Goal: Information Seeking & Learning: Compare options

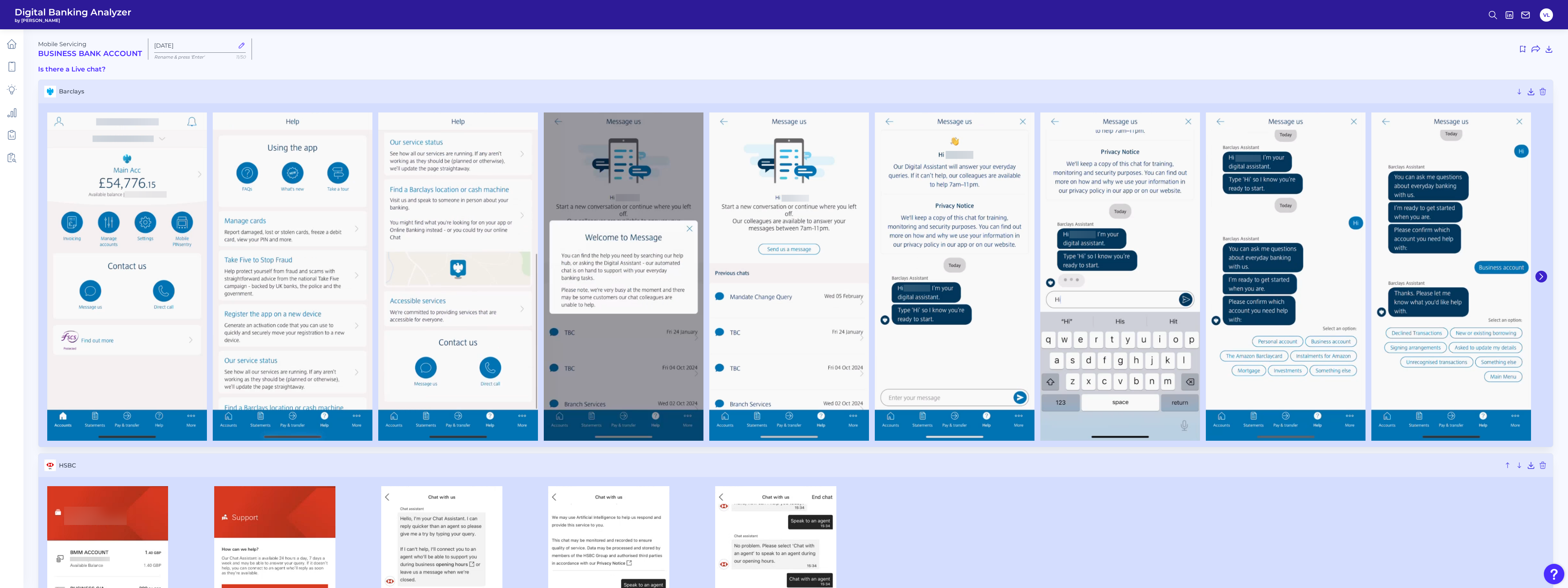
scroll to position [1585, 0]
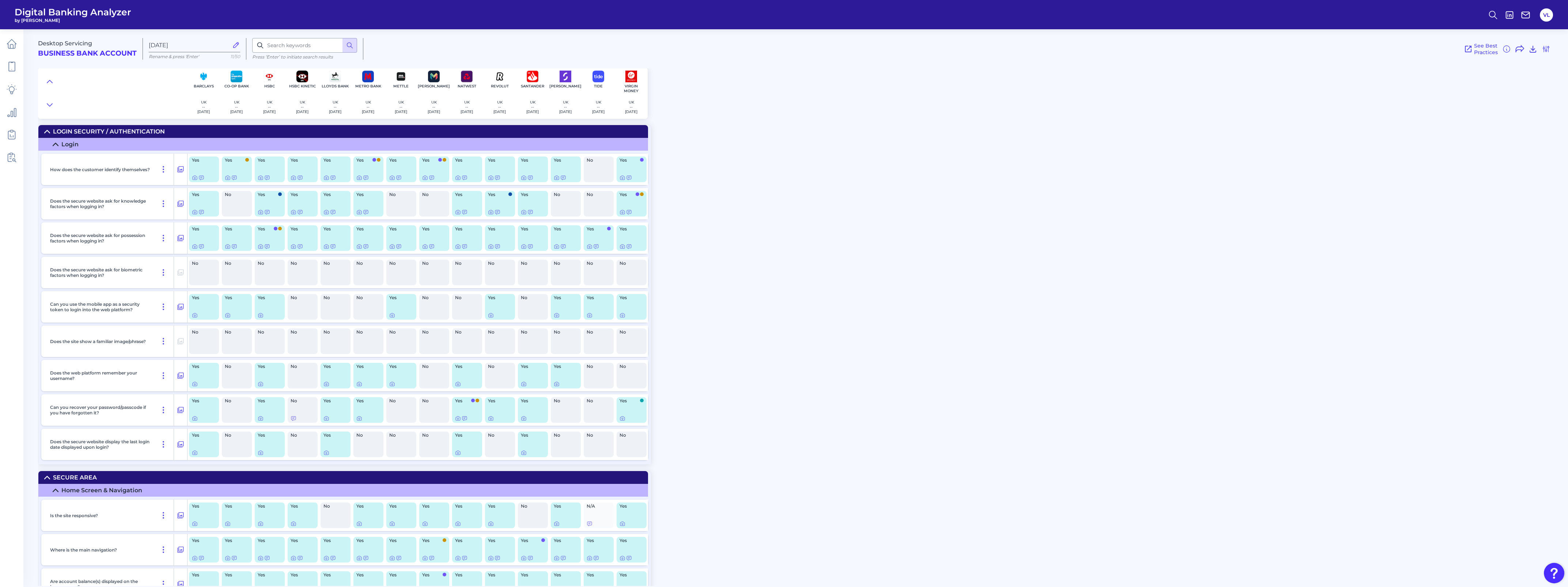
scroll to position [10263, 0]
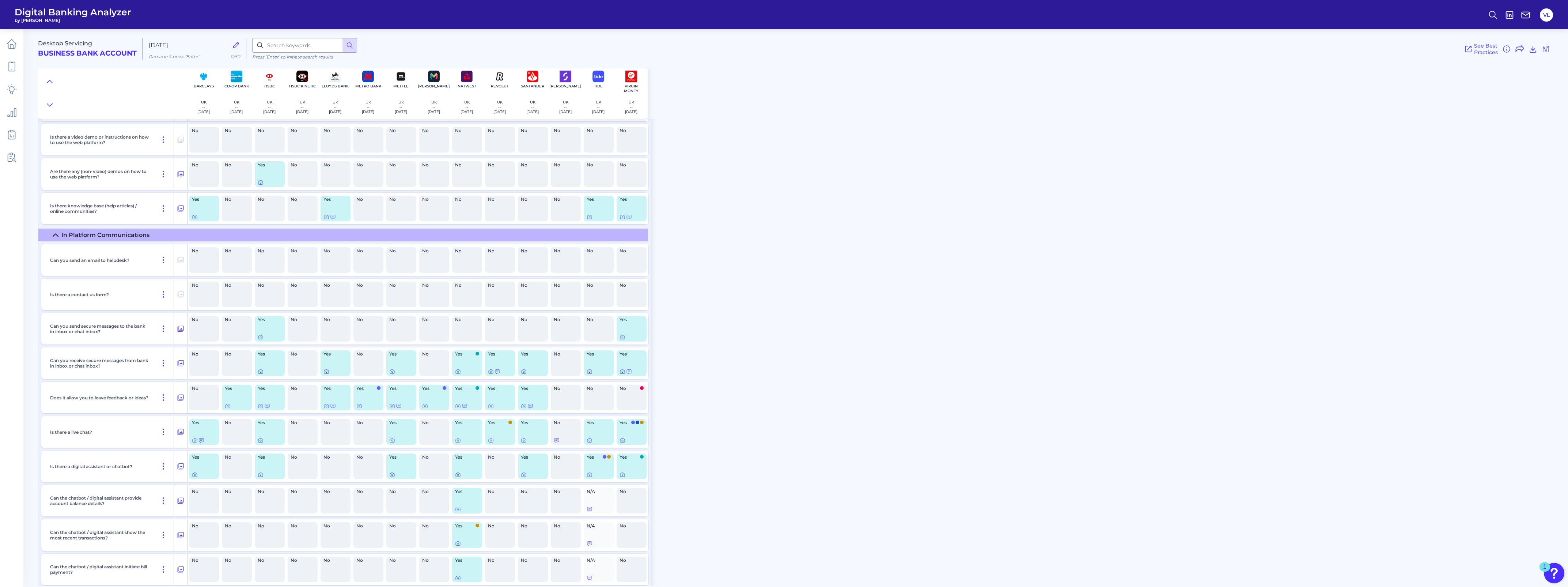
click at [929, 410] on div "Desktop Servicing Business Bank Account [DATE][FINANCIAL_ID] Rename & press 'En…" at bounding box center [803, 304] width 1530 height 562
click at [195, 440] on icon at bounding box center [195, 440] width 1 height 1
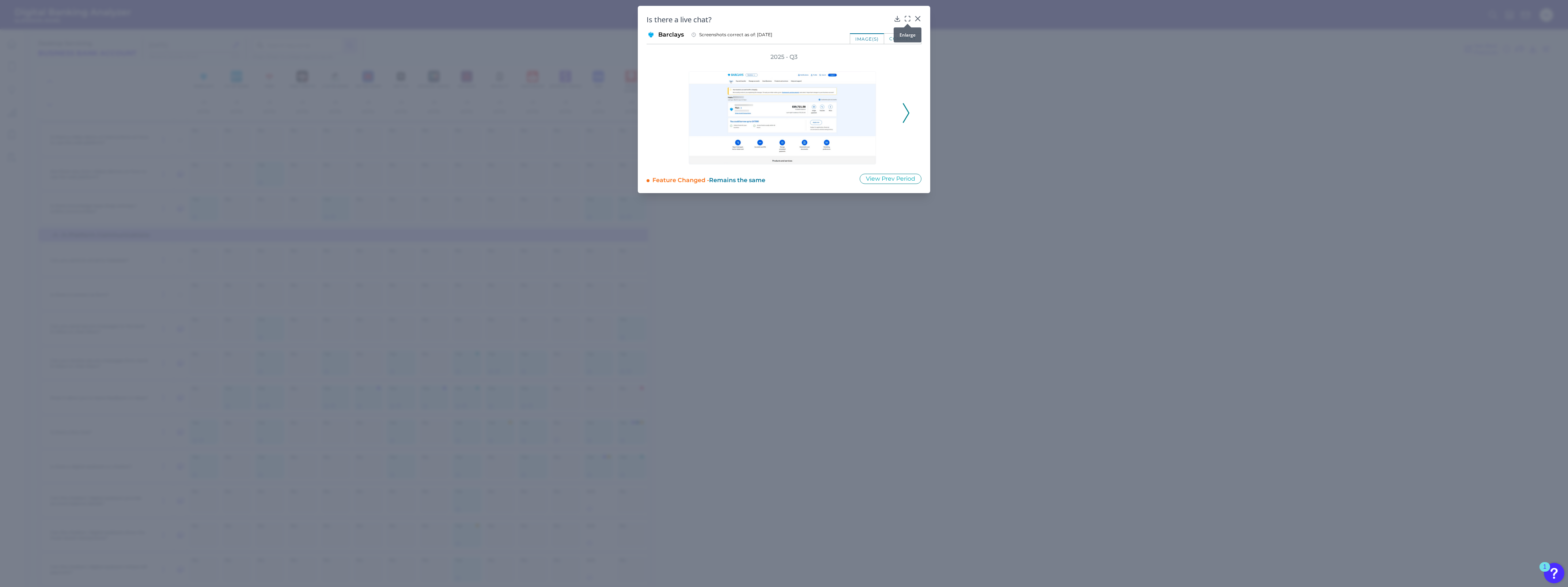
click at [905, 19] on icon at bounding box center [908, 19] width 7 height 7
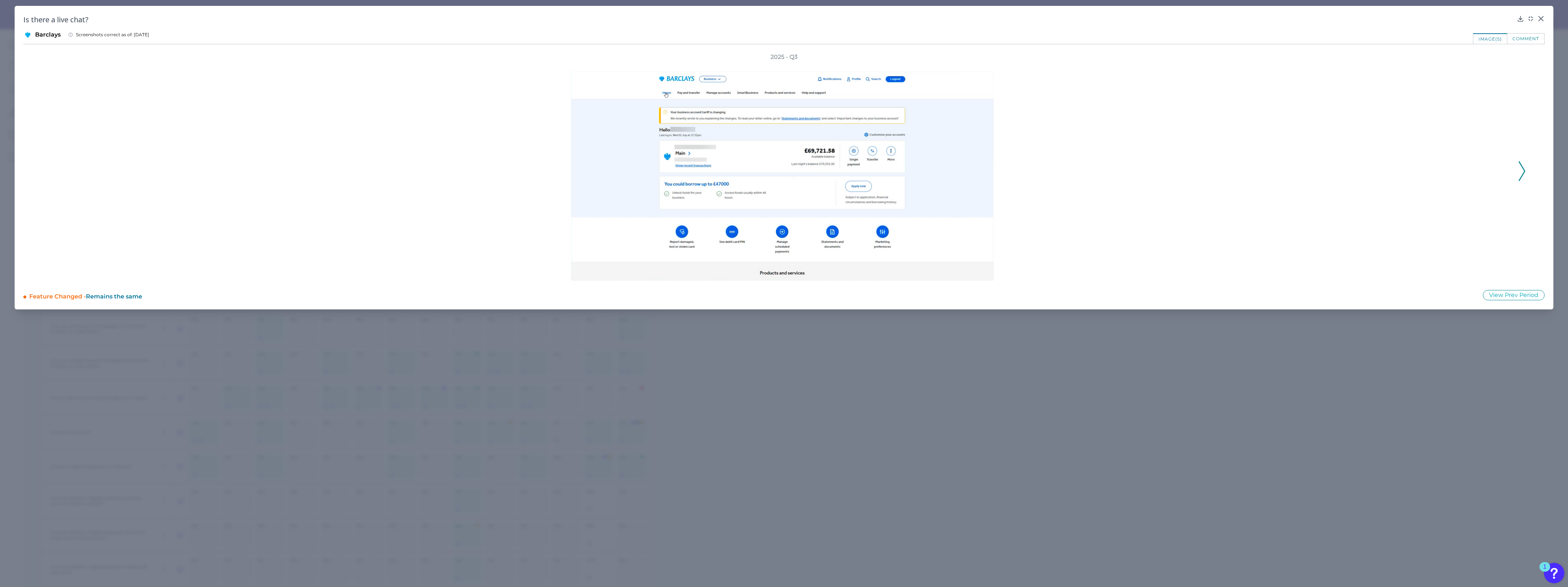
click at [1521, 169] on icon at bounding box center [1522, 171] width 7 height 19
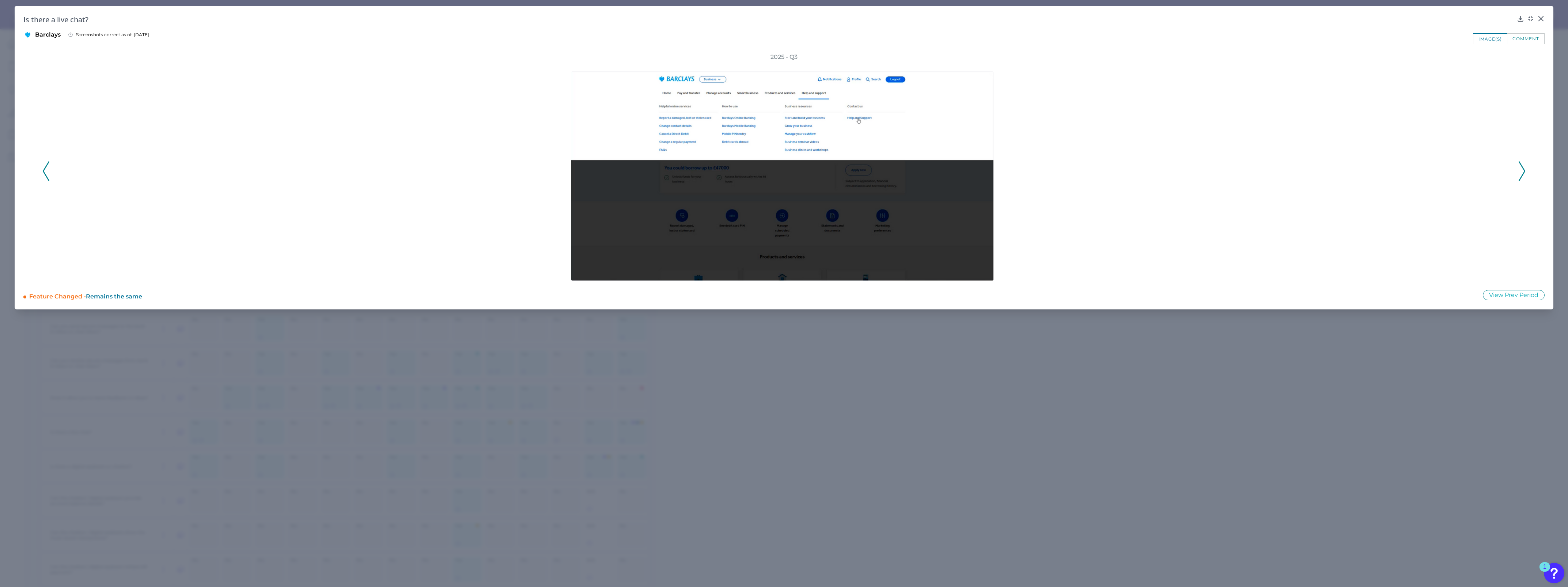
click at [1521, 169] on icon at bounding box center [1522, 171] width 7 height 19
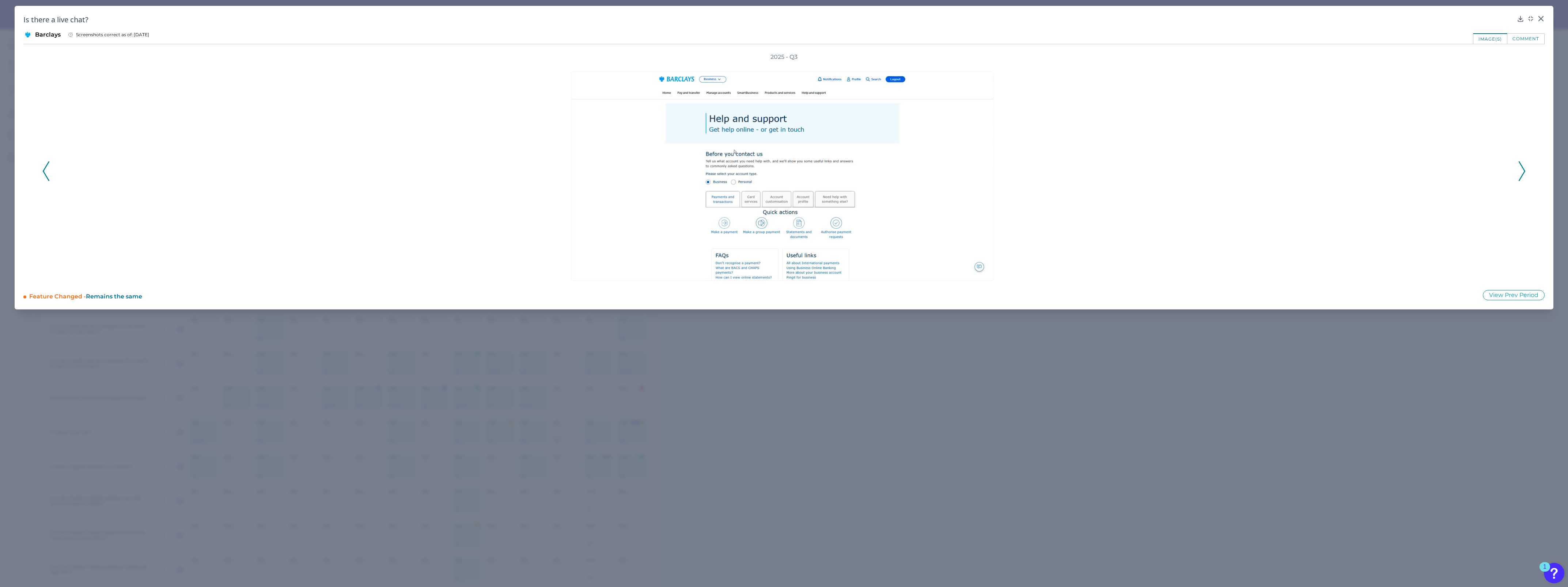
click at [1521, 169] on icon at bounding box center [1522, 171] width 7 height 19
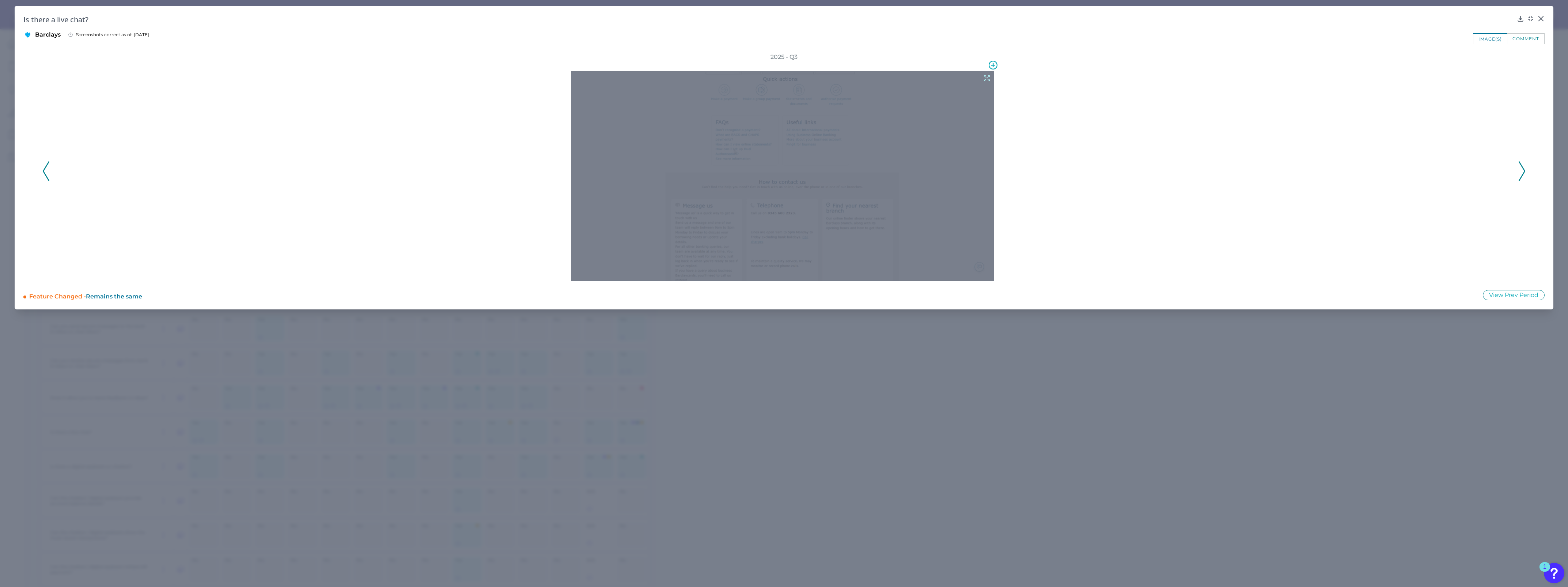
drag, startPoint x: 956, startPoint y: 187, endPoint x: 988, endPoint y: 77, distance: 114.6
click at [988, 77] on icon at bounding box center [987, 78] width 8 height 8
